Goal: Task Accomplishment & Management: Manage account settings

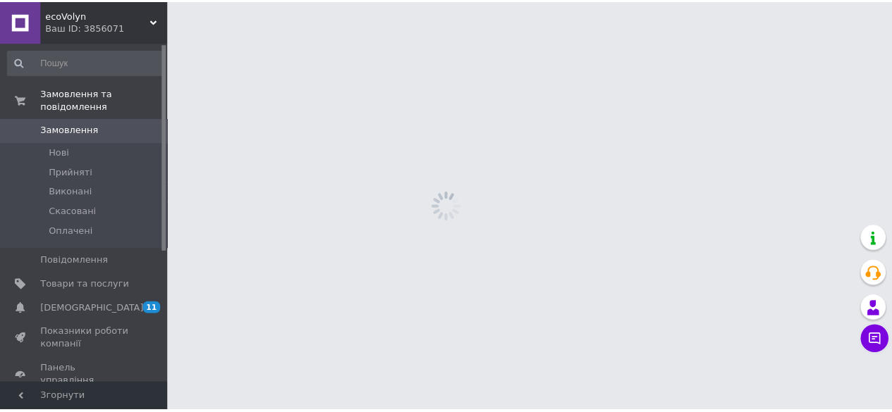
scroll to position [141, 0]
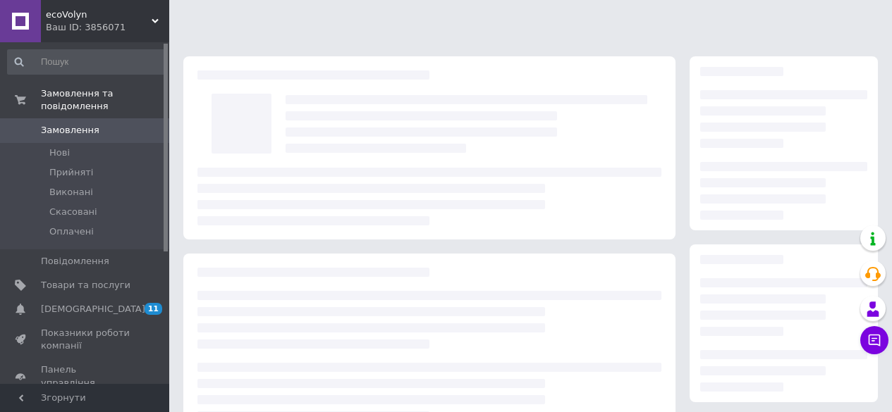
scroll to position [141, 0]
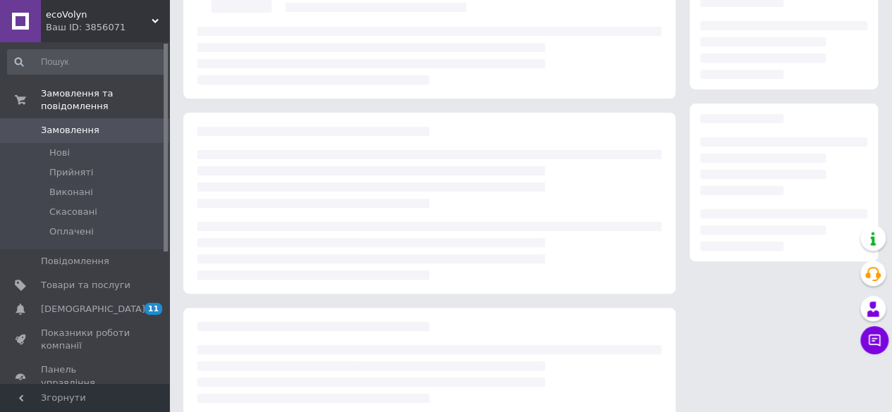
scroll to position [141, 0]
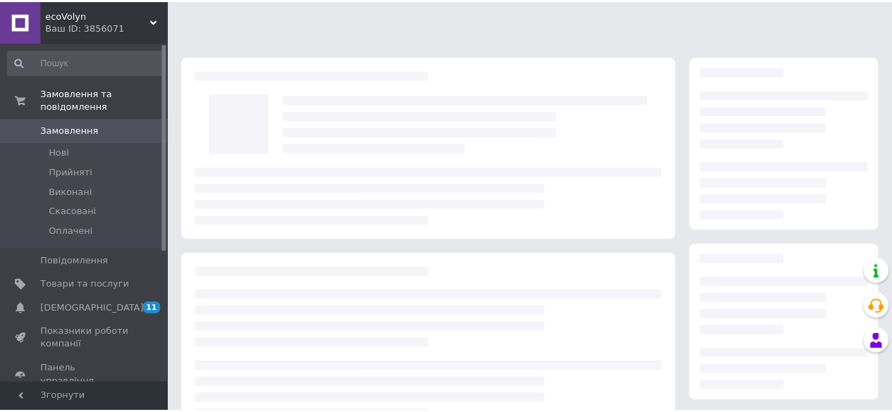
scroll to position [141, 0]
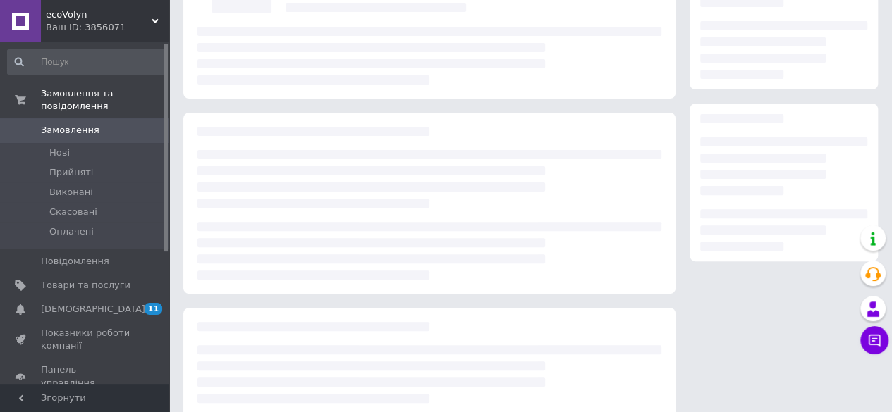
scroll to position [141, 0]
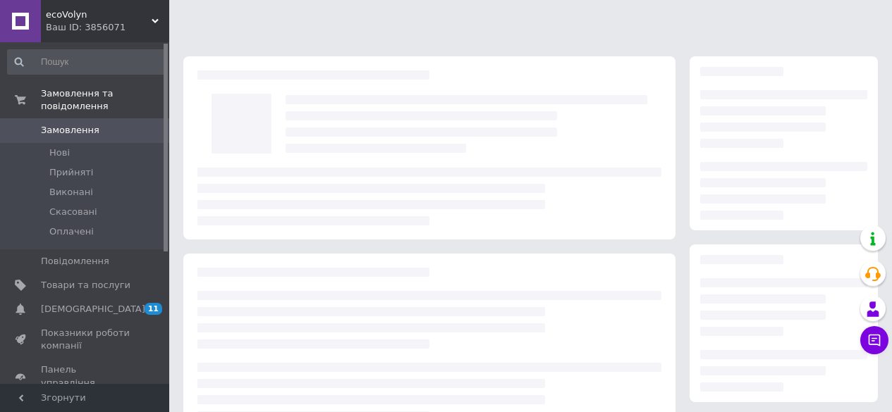
scroll to position [141, 0]
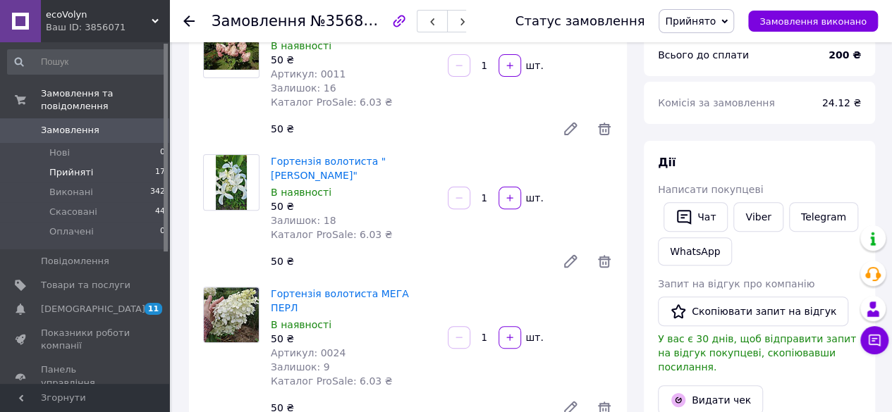
click at [155, 166] on span "17" at bounding box center [160, 172] width 10 height 13
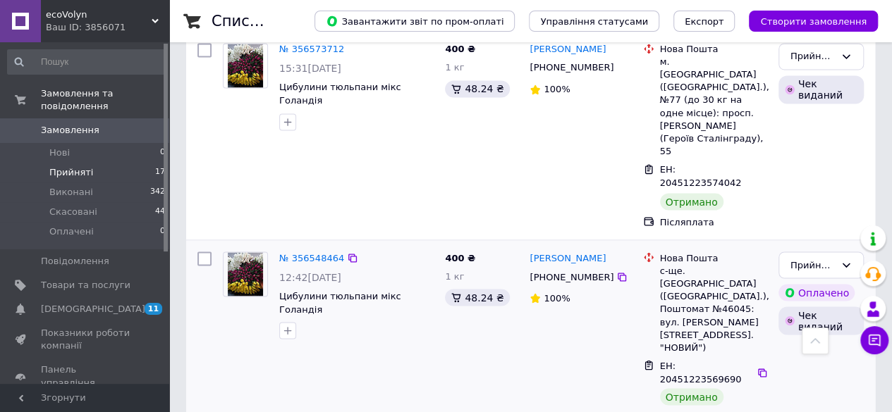
scroll to position [1142, 0]
click at [846, 259] on icon at bounding box center [845, 264] width 11 height 11
click at [828, 281] on li "Виконано" at bounding box center [821, 294] width 84 height 26
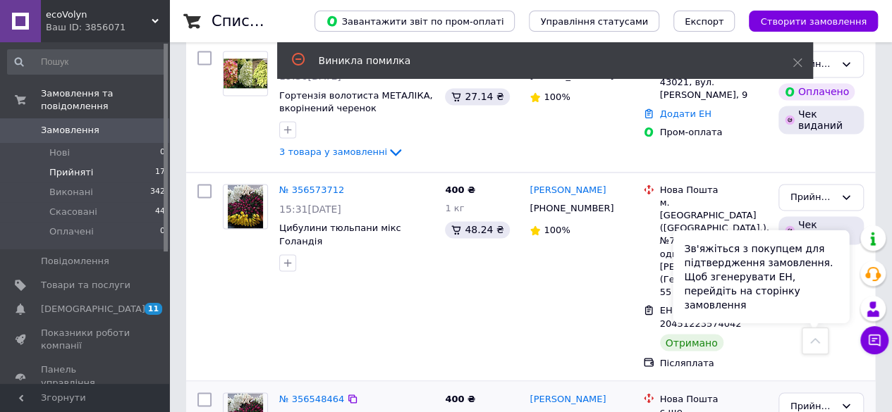
scroll to position [1001, 0]
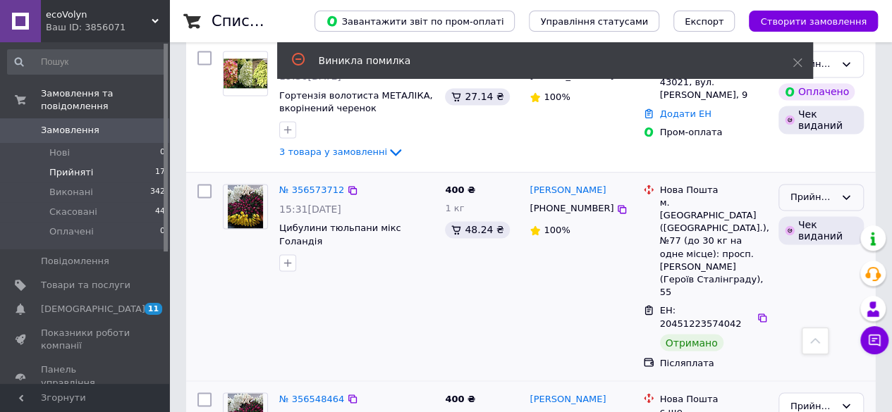
click at [846, 192] on icon at bounding box center [845, 197] width 11 height 11
click at [832, 214] on li "Виконано" at bounding box center [821, 227] width 84 height 26
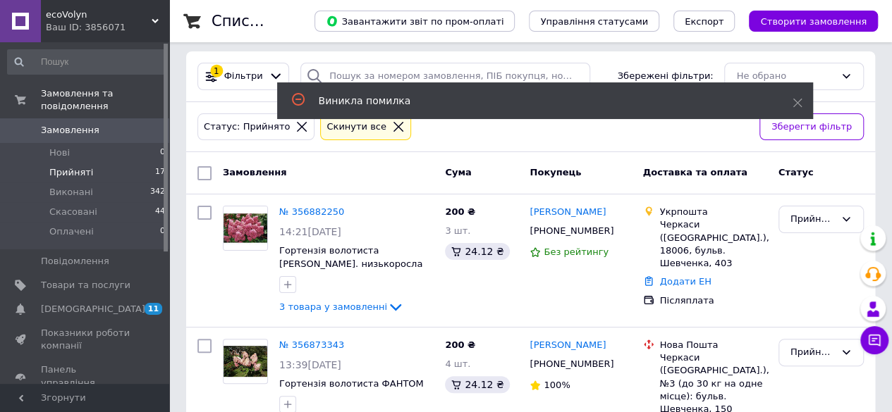
scroll to position [0, 0]
